Goal: Find specific page/section: Find specific page/section

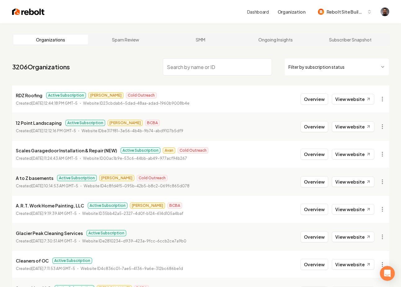
click at [176, 63] on input "search" at bounding box center [217, 66] width 109 height 17
type input "vroom"
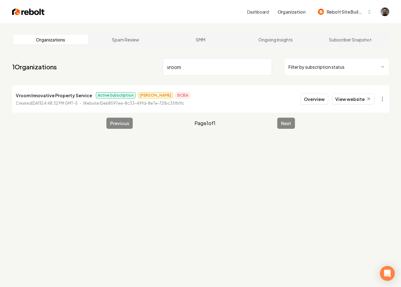
click at [65, 98] on p "Vroom Innovative Property Service" at bounding box center [54, 95] width 76 height 7
click at [319, 97] on button "Overview" at bounding box center [314, 99] width 28 height 11
